Goal: Find specific page/section: Find specific page/section

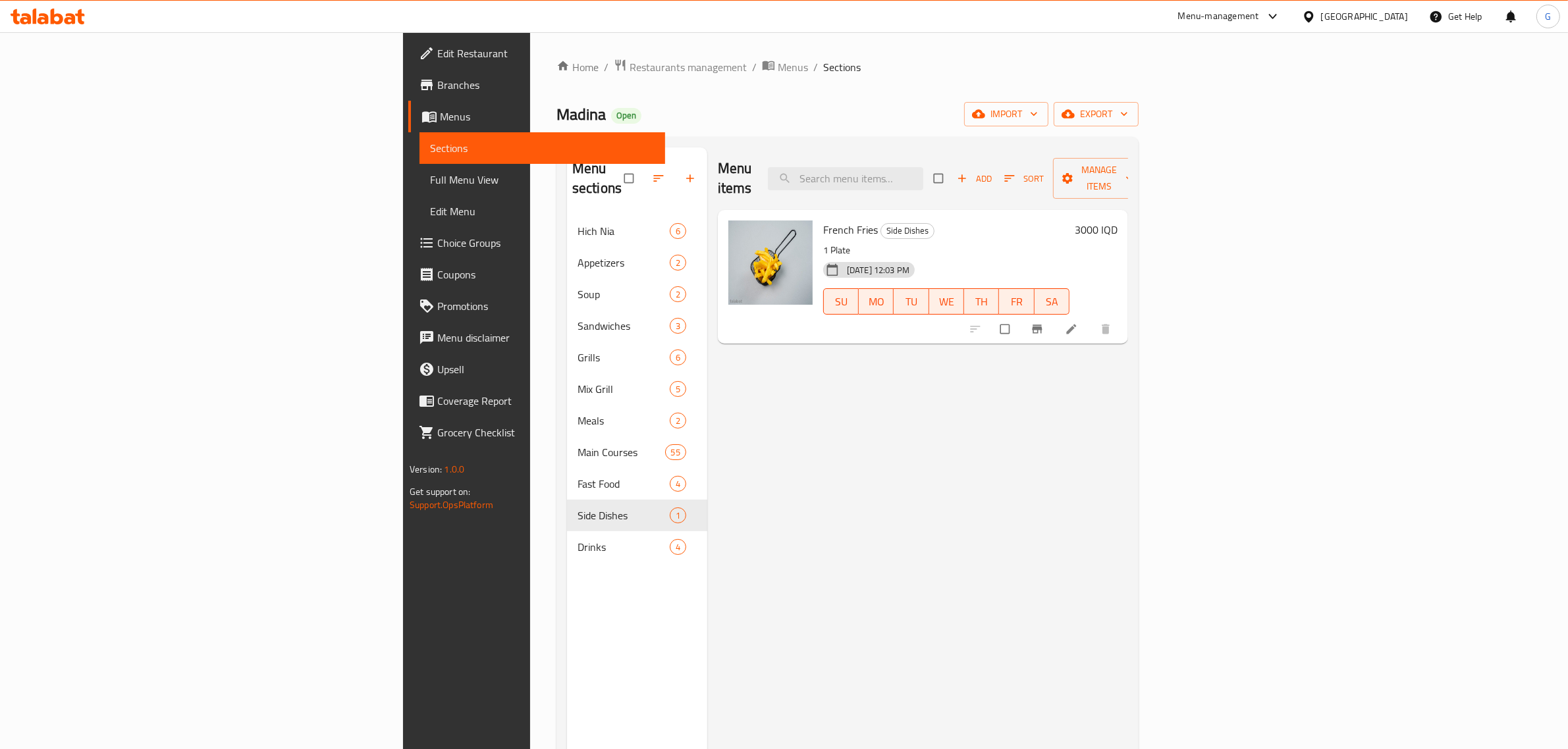
click at [530, 54] on div "Home / Restaurants management / Menus / Sections Madina Open import export Menu…" at bounding box center [848, 483] width 635 height 901
click at [629, 60] on span "Restaurants management" at bounding box center [688, 68] width 117 height 16
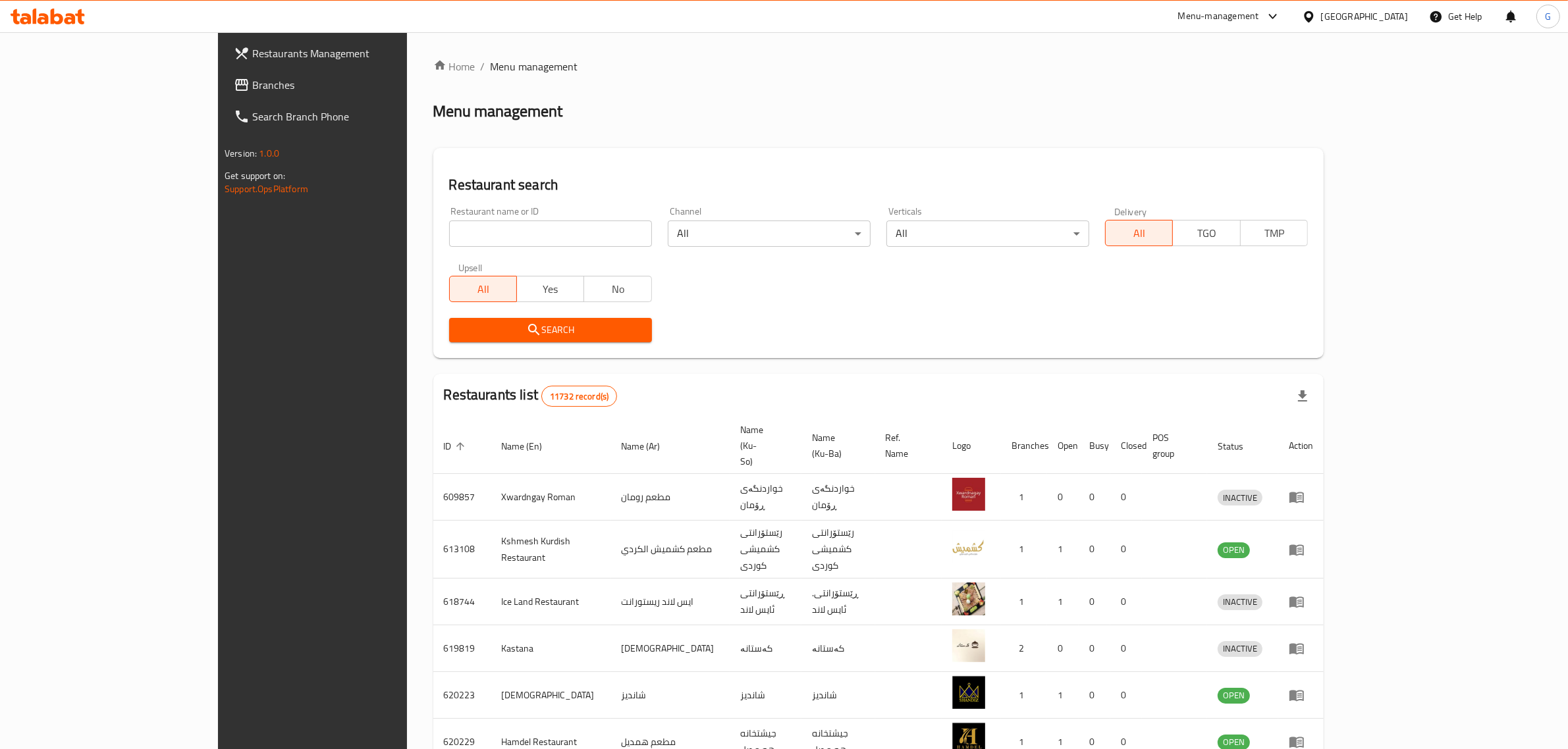
click at [540, 246] on input "search" at bounding box center [550, 233] width 203 height 26
type input "nara"
click button "Search" at bounding box center [550, 330] width 203 height 24
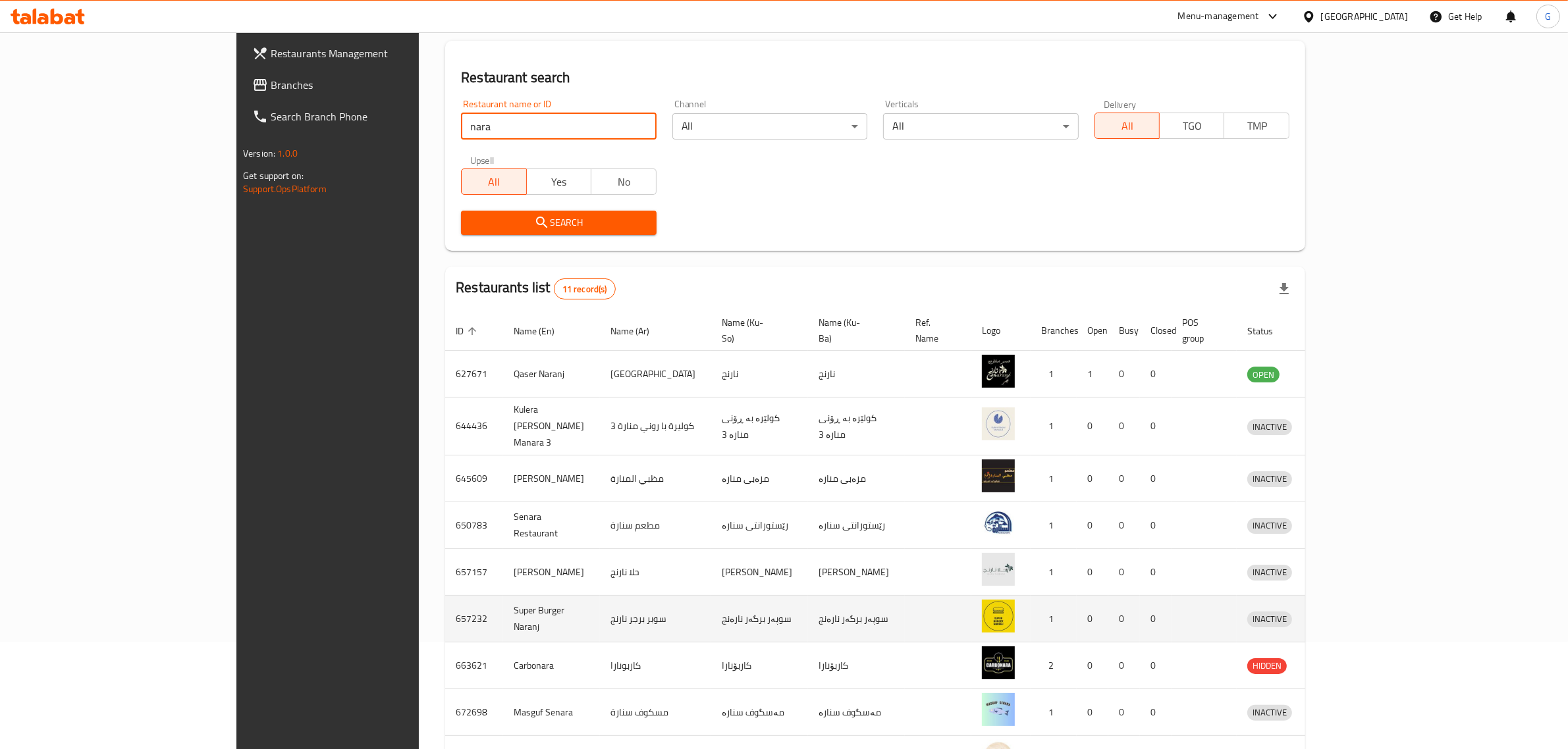
scroll to position [231, 0]
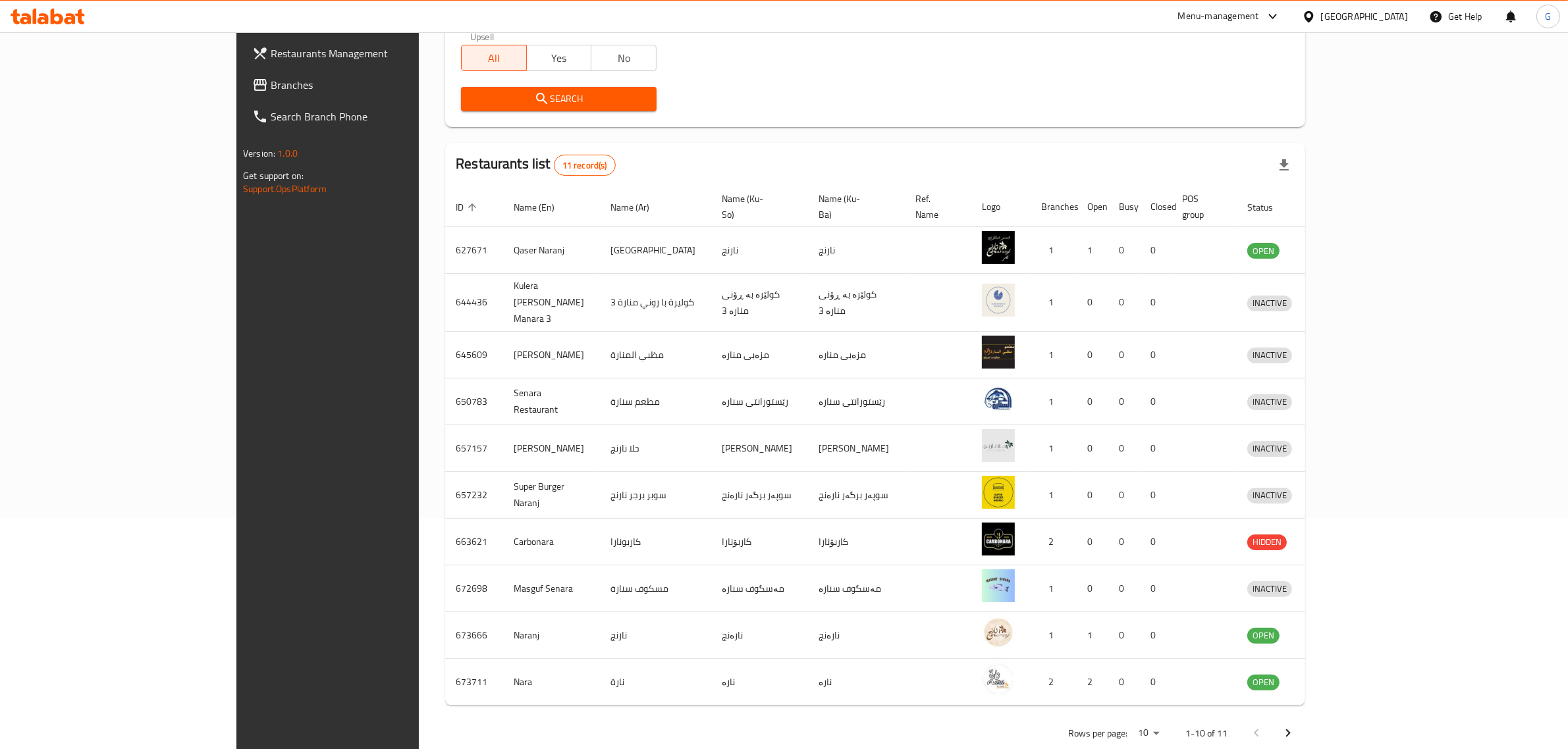
click at [1304, 718] on button "Next page" at bounding box center [1287, 733] width 31 height 31
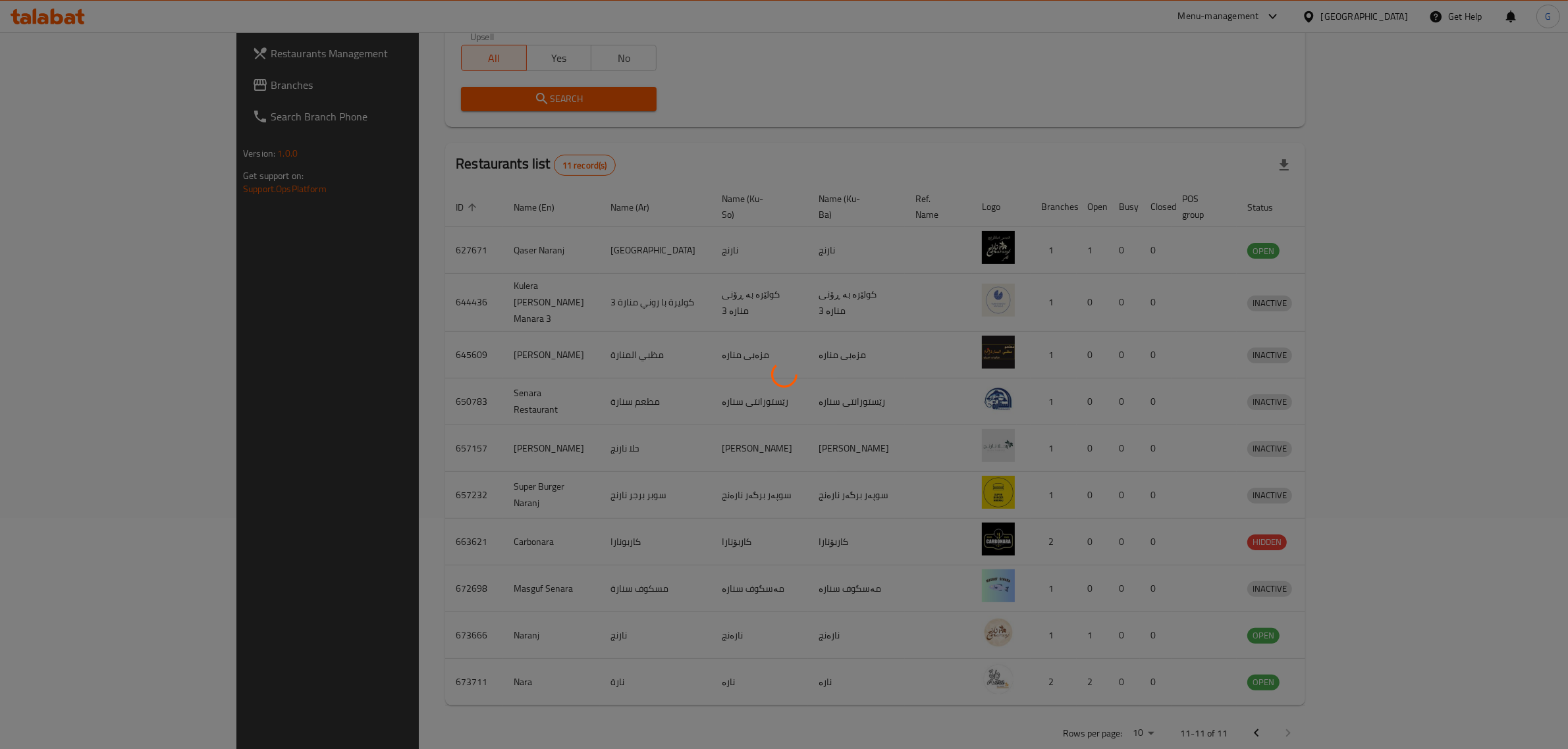
scroll to position [0, 0]
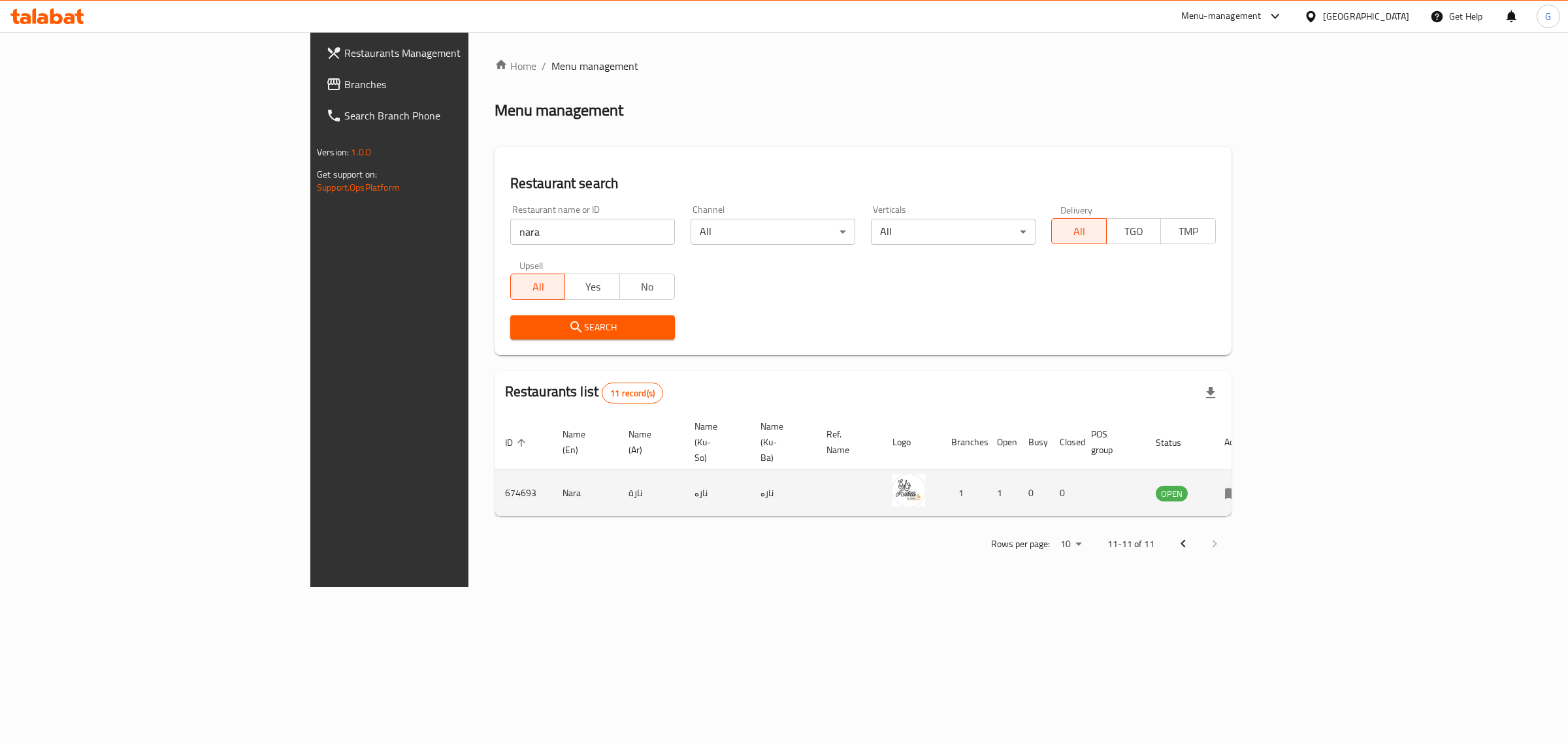
click at [1259, 470] on td "enhanced table" at bounding box center [1236, 493] width 45 height 46
click at [1240, 489] on icon "enhanced table" at bounding box center [1232, 494] width 15 height 11
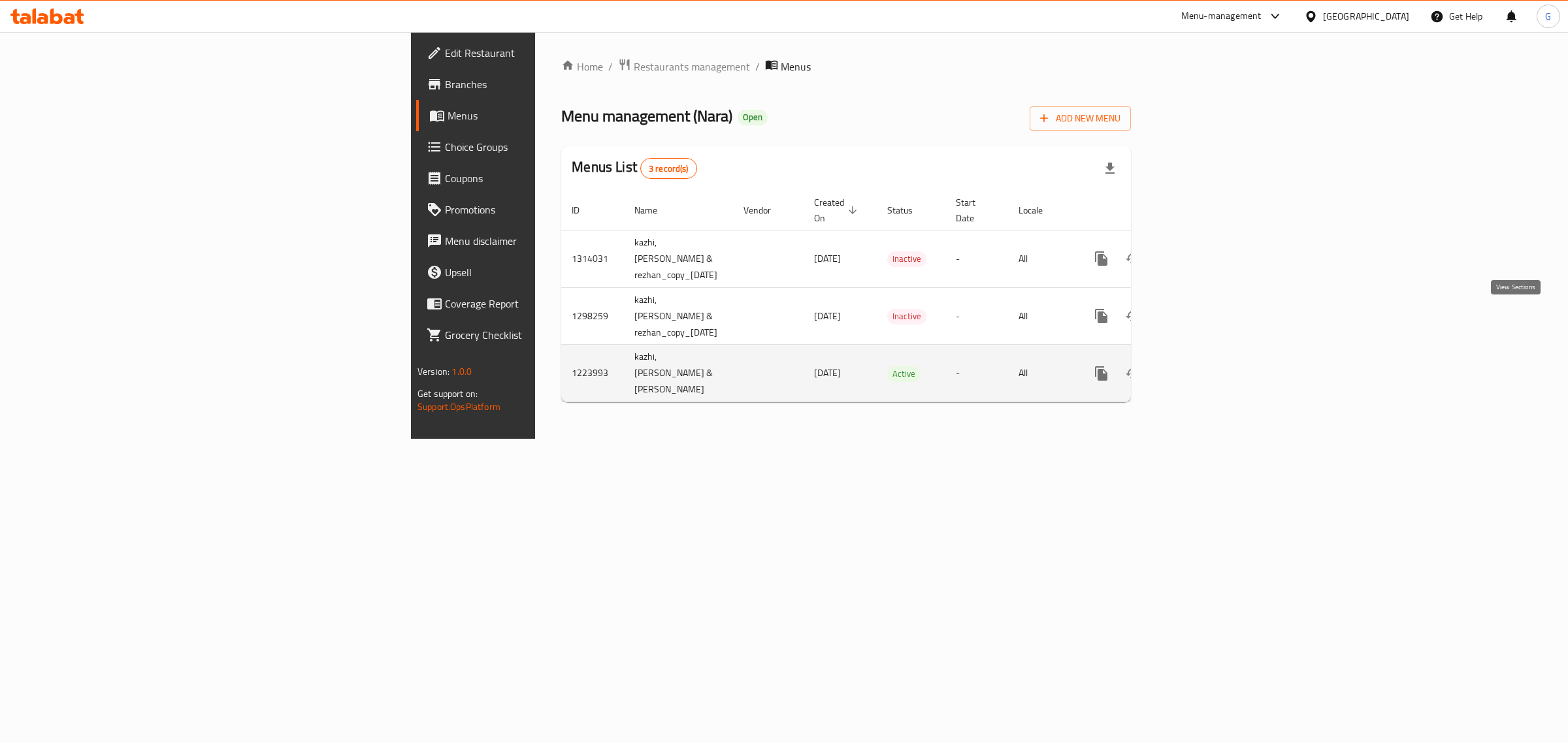
click at [1204, 366] on icon "enhanced table" at bounding box center [1196, 374] width 16 height 16
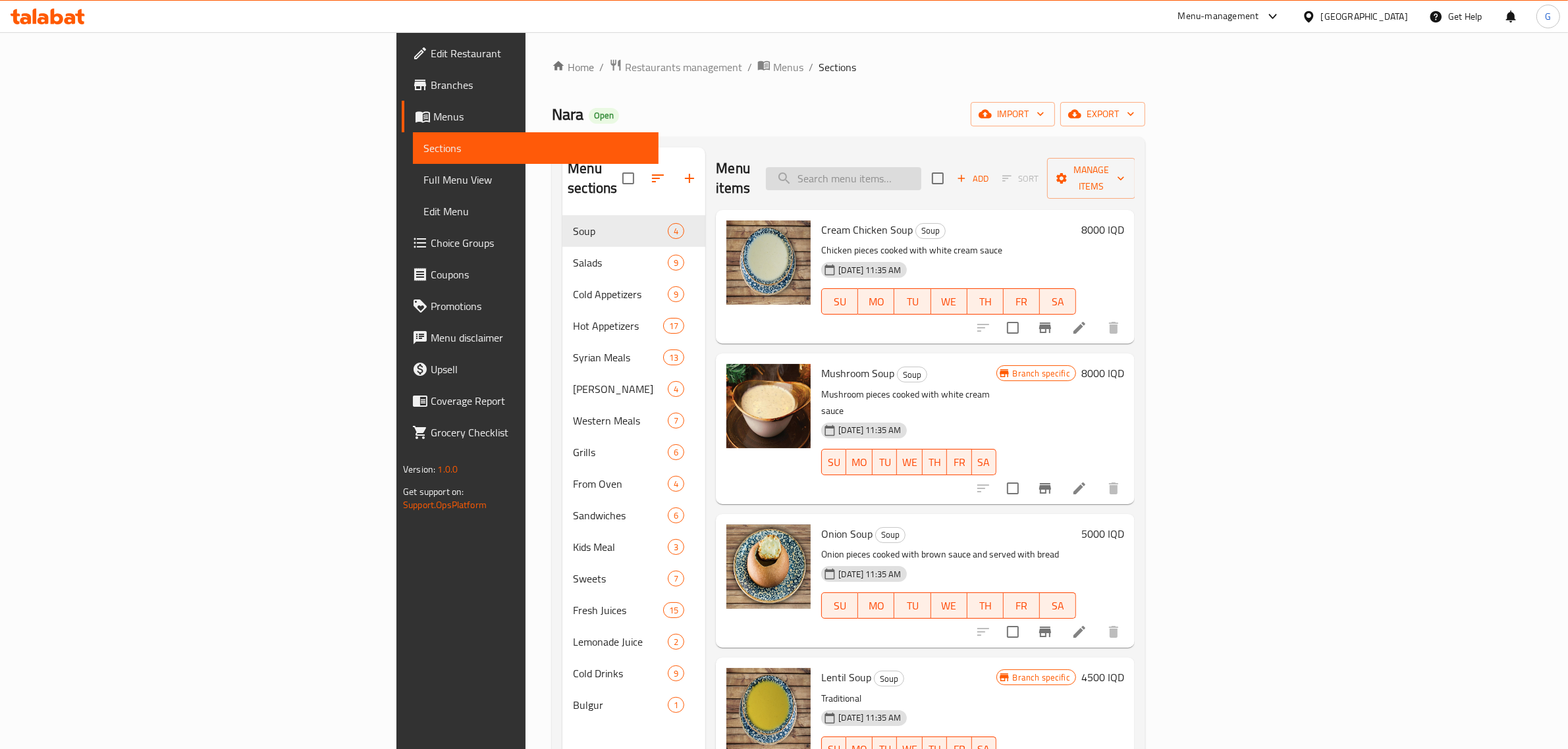
click at [921, 179] on input "search" at bounding box center [844, 179] width 155 height 23
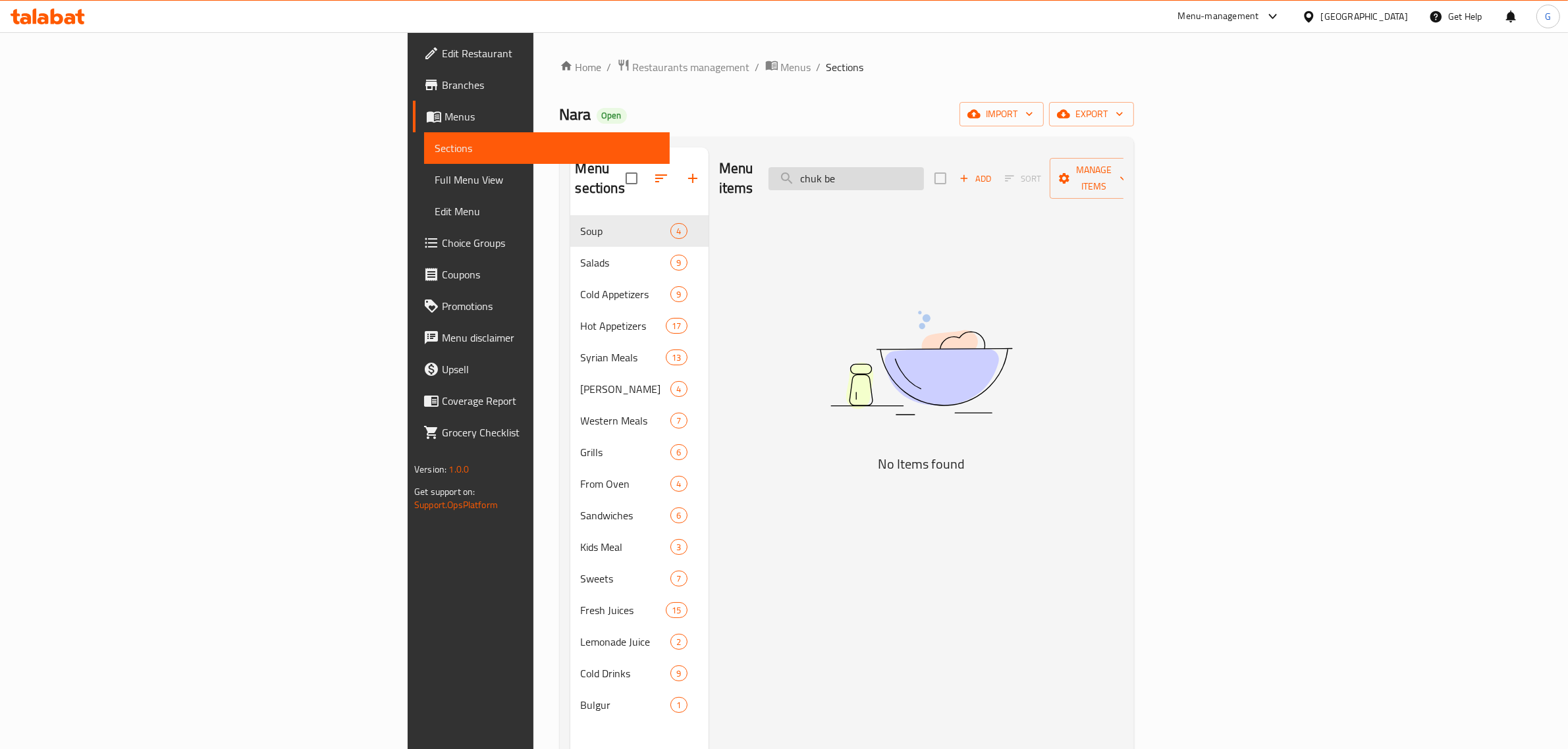
click at [924, 178] on input "chuk be" at bounding box center [846, 179] width 155 height 23
type input "chuk be"
